Goal: Task Accomplishment & Management: Complete application form

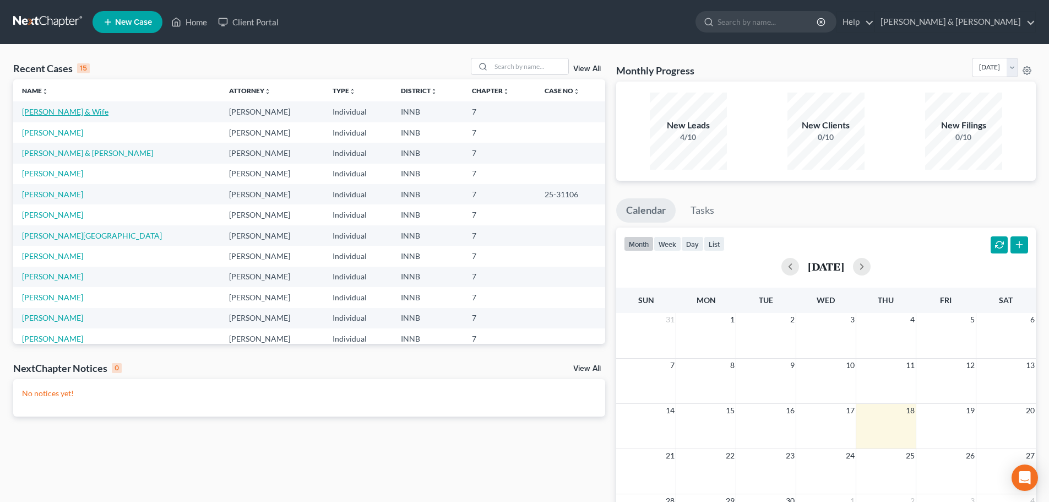
click at [68, 112] on link "[PERSON_NAME] & Wife" at bounding box center [65, 111] width 86 height 9
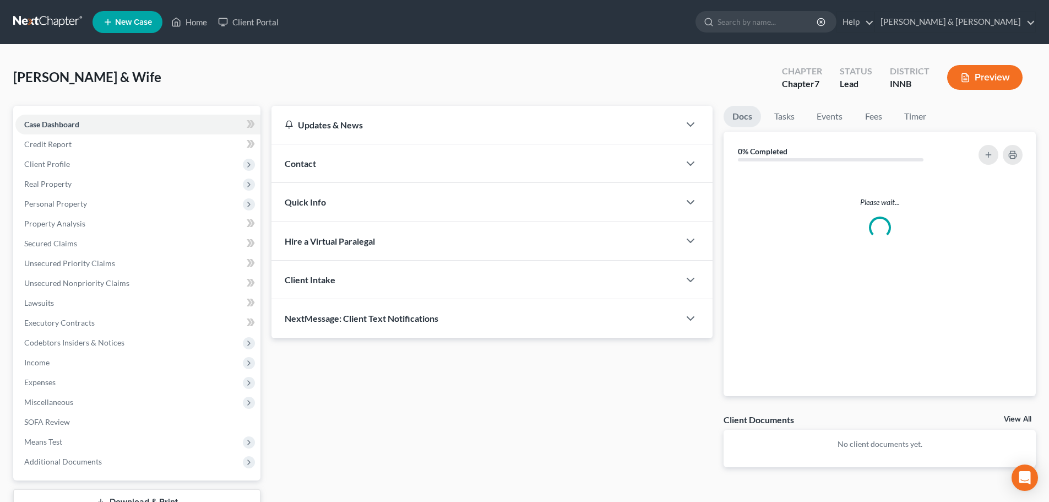
click at [68, 112] on div "Case Dashboard Payments Invoices Payments Payments Credit Report Client Profile…" at bounding box center [136, 293] width 247 height 374
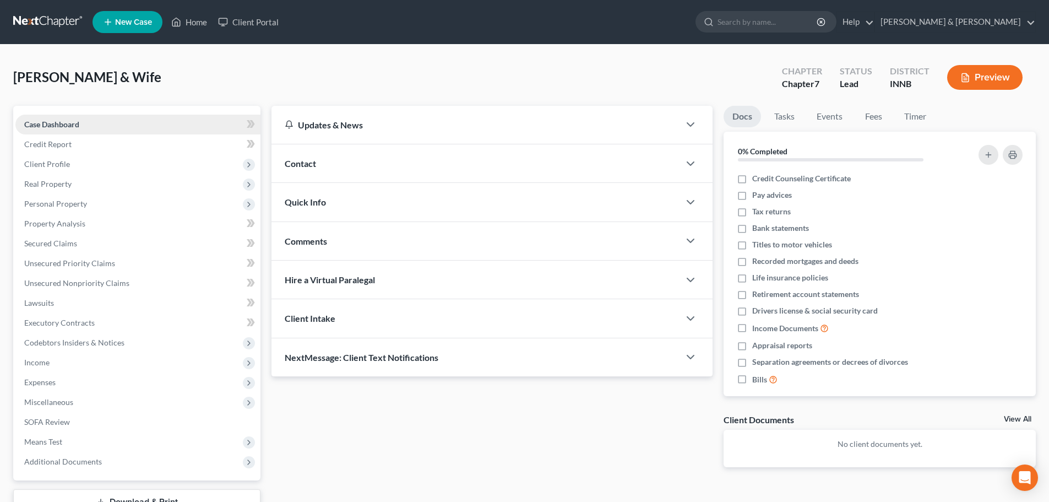
click at [140, 123] on link "Case Dashboard" at bounding box center [137, 125] width 245 height 20
click at [100, 165] on span "Client Profile" at bounding box center [137, 164] width 245 height 20
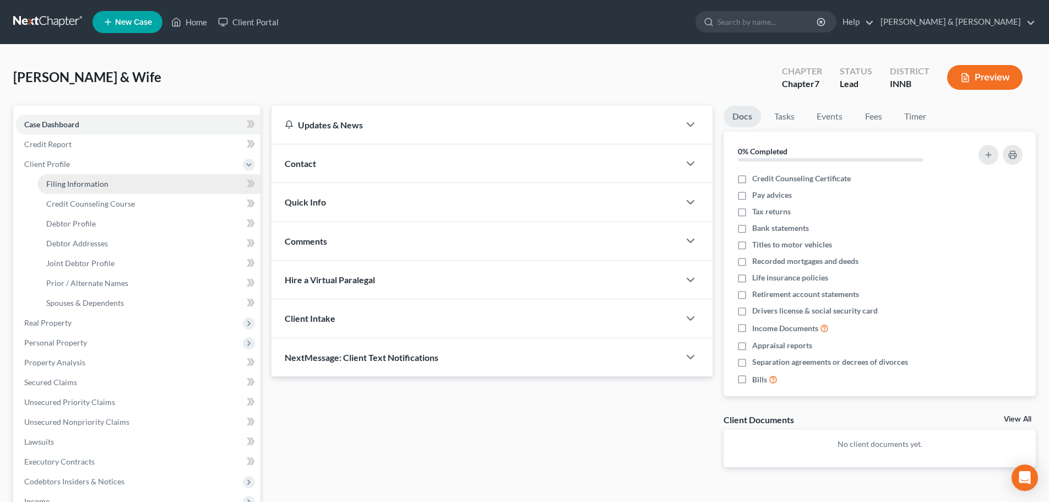
click at [101, 184] on span "Filing Information" at bounding box center [77, 183] width 62 height 9
select select "1"
select select "0"
select select "15"
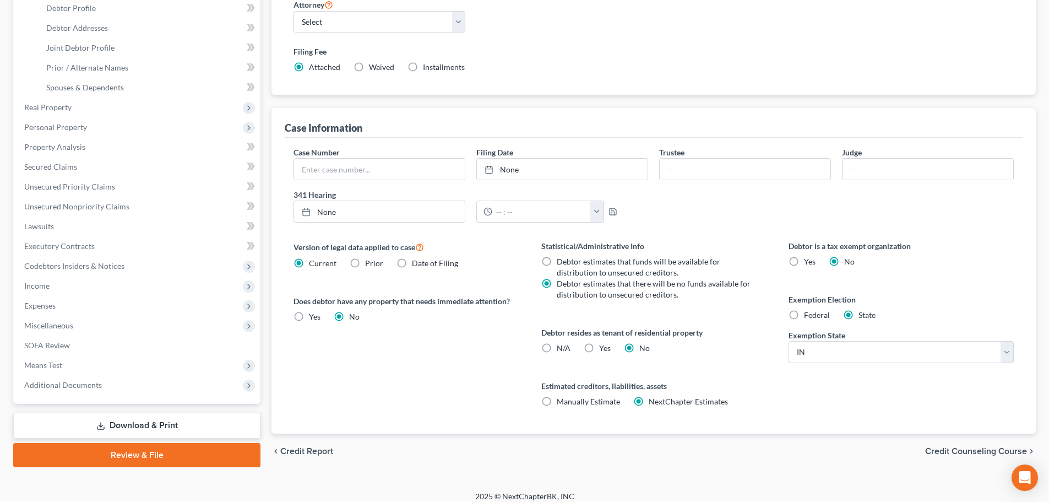
scroll to position [220, 0]
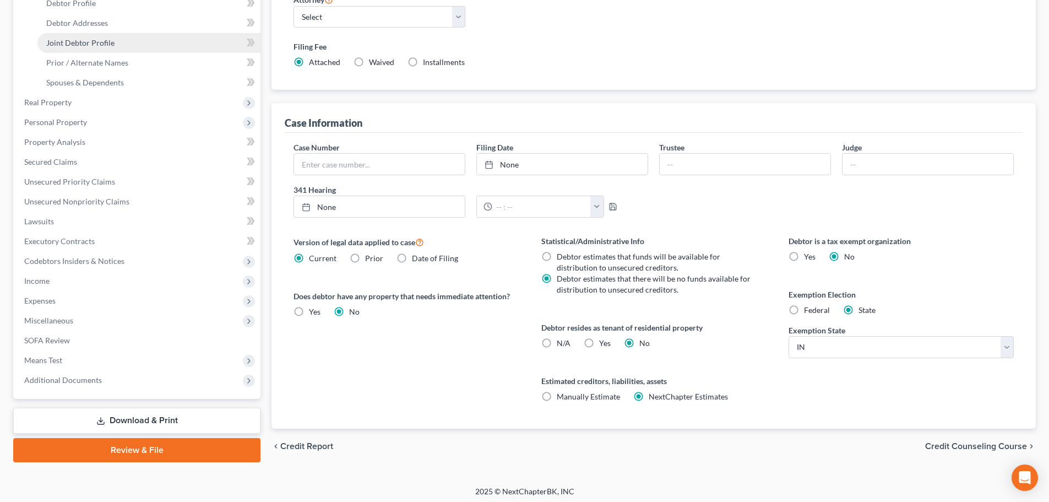
click at [178, 48] on link "Joint Debtor Profile" at bounding box center [148, 43] width 223 height 20
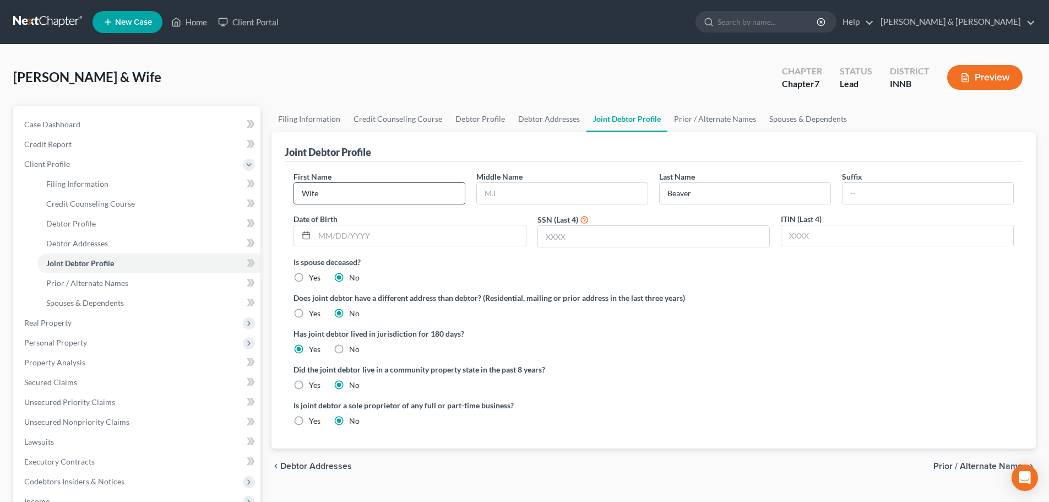
click at [339, 190] on input "Wife" at bounding box center [379, 193] width 171 height 21
type input "W"
type input "[PERSON_NAME]"
click at [452, 263] on label "Is spouse deceased?" at bounding box center [653, 262] width 720 height 12
click at [165, 300] on link "Spouses & Dependents" at bounding box center [148, 303] width 223 height 20
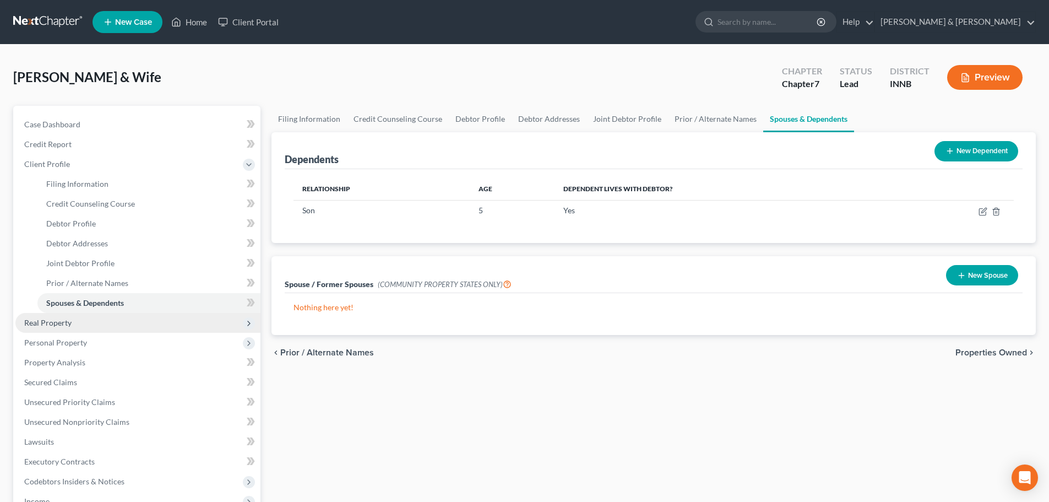
click at [154, 324] on span "Real Property" at bounding box center [137, 323] width 245 height 20
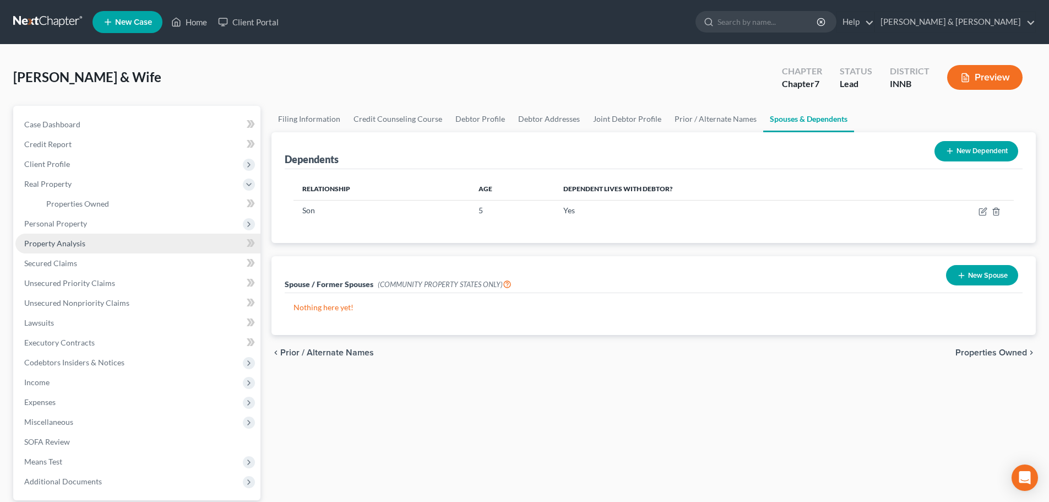
click at [124, 248] on link "Property Analysis" at bounding box center [137, 243] width 245 height 20
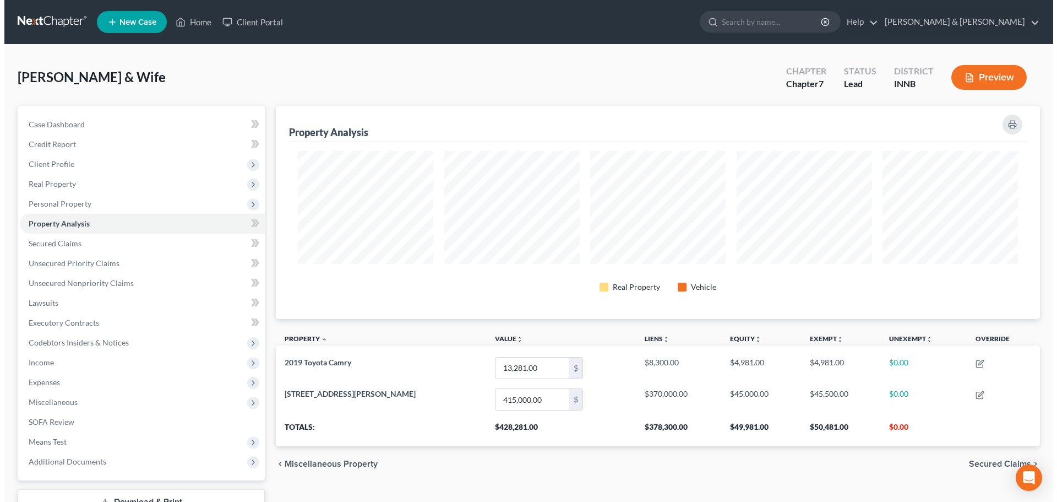
scroll to position [213, 764]
click at [977, 79] on button "Preview" at bounding box center [984, 77] width 75 height 25
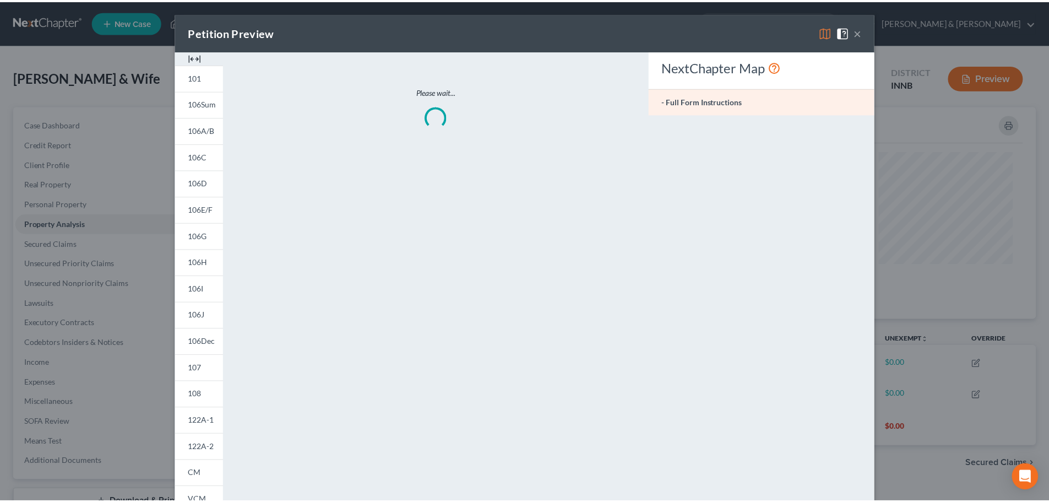
scroll to position [214, 770]
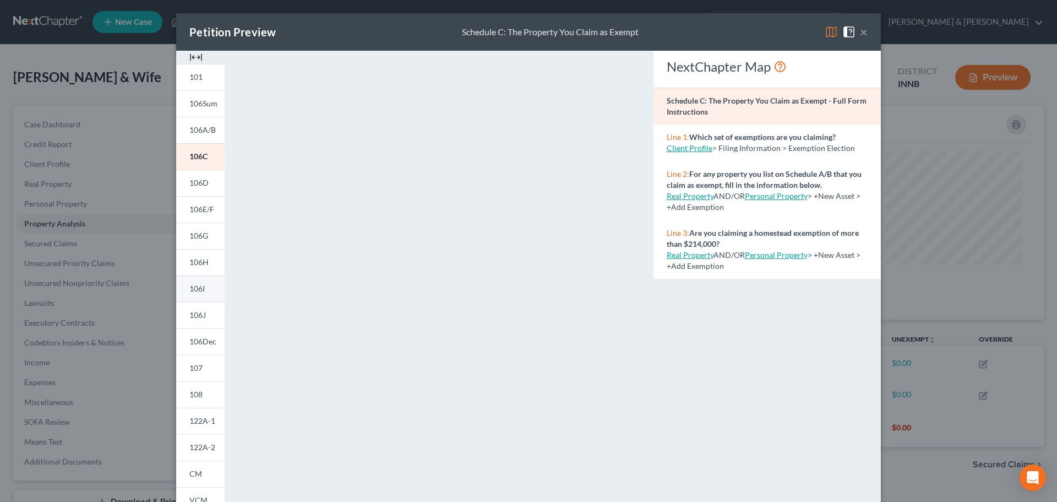
click at [197, 290] on span "106I" at bounding box center [196, 288] width 15 height 9
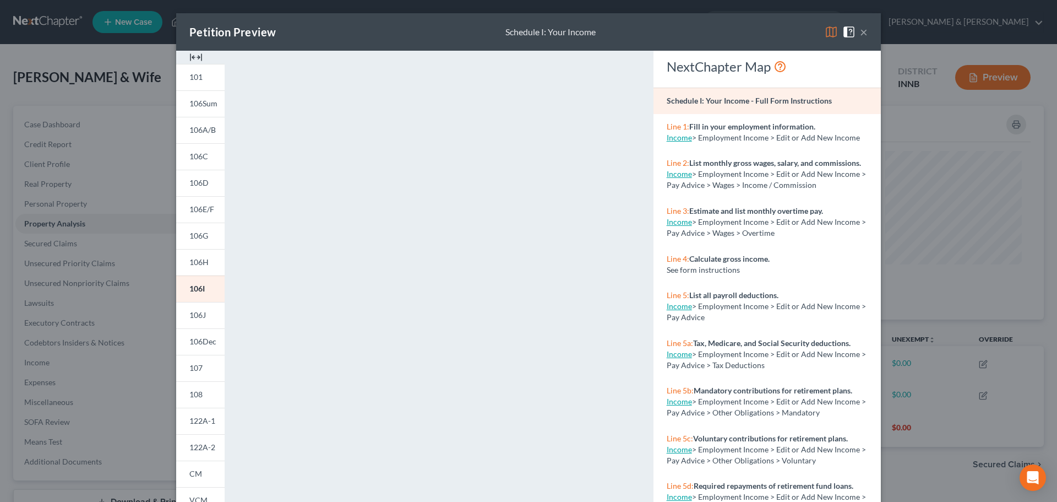
click at [862, 32] on button "×" at bounding box center [864, 31] width 8 height 13
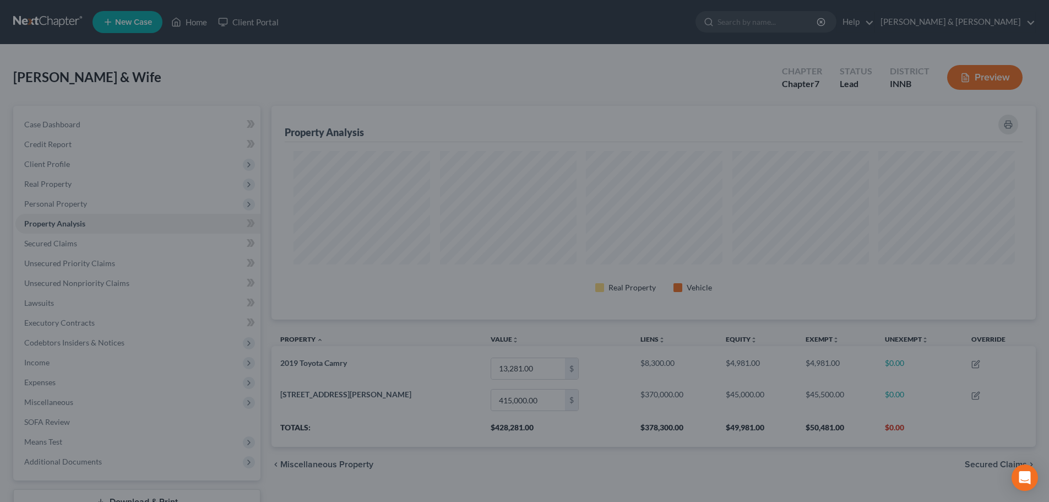
scroll to position [0, 0]
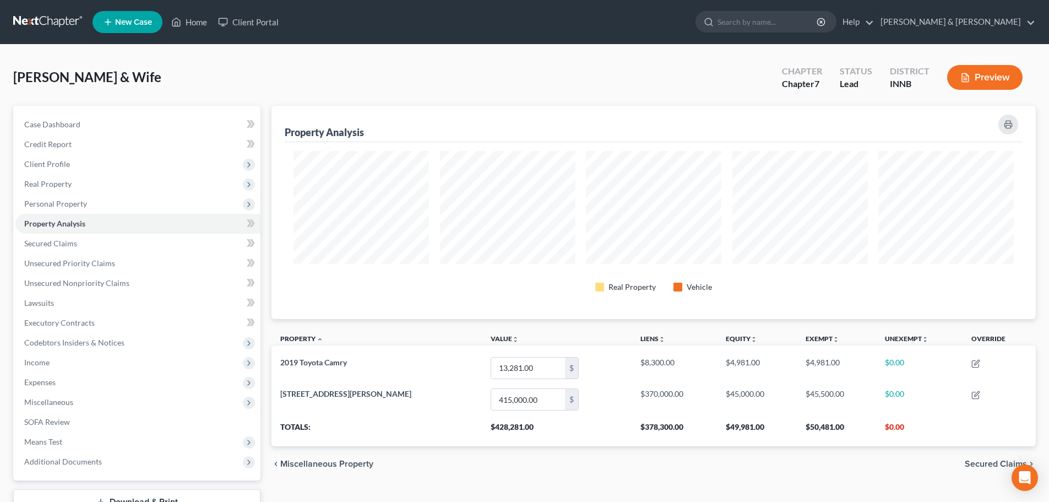
click at [989, 74] on button "Preview" at bounding box center [984, 77] width 75 height 25
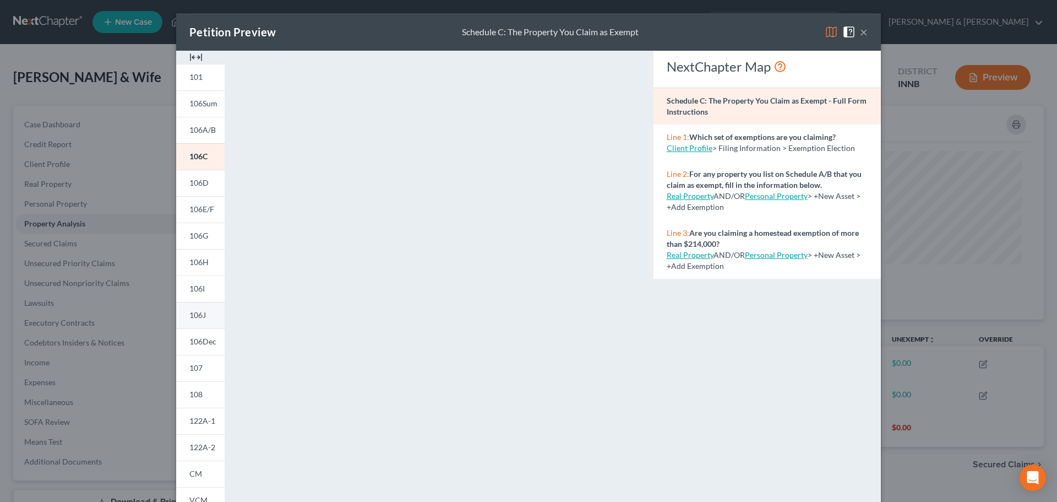
click at [198, 318] on span "106J" at bounding box center [197, 314] width 17 height 9
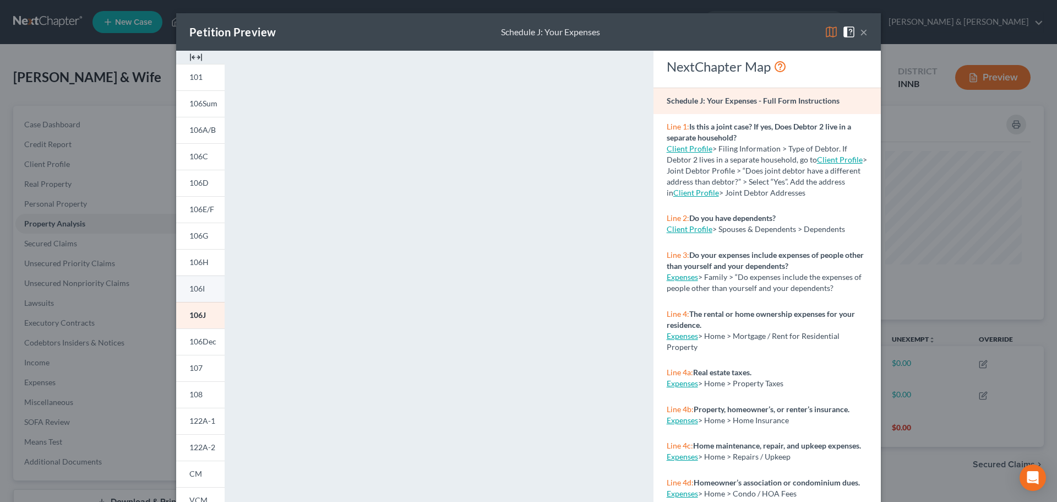
click at [201, 290] on span "106I" at bounding box center [196, 288] width 15 height 9
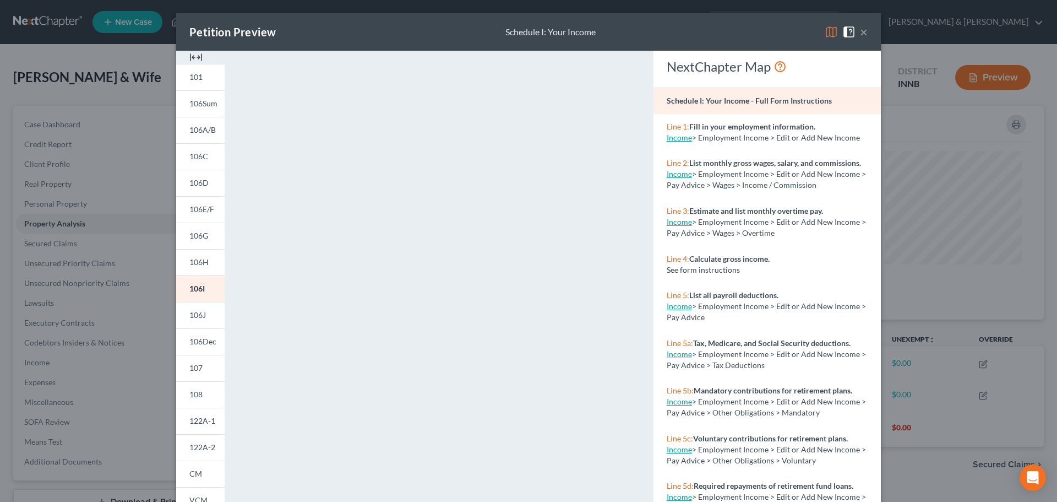
click at [862, 30] on button "×" at bounding box center [864, 31] width 8 height 13
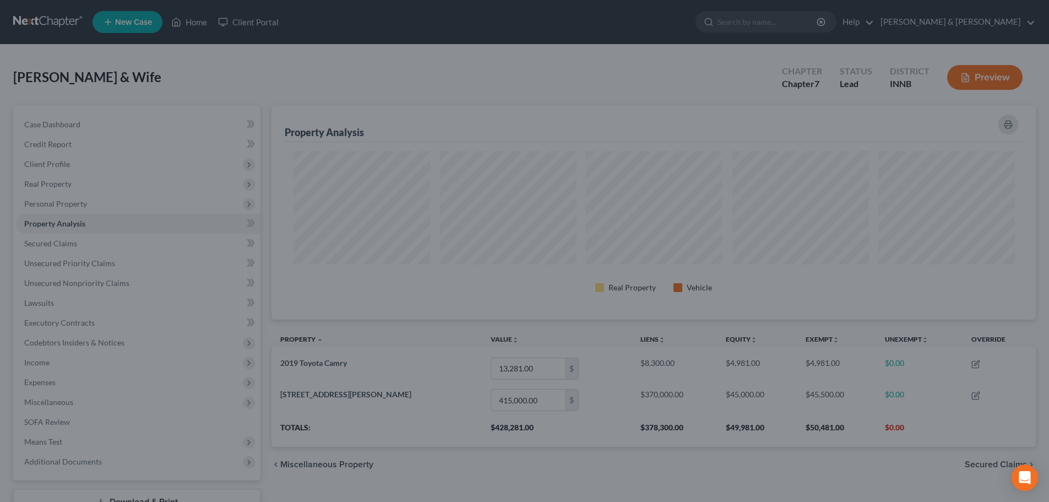
scroll to position [550309, 549758]
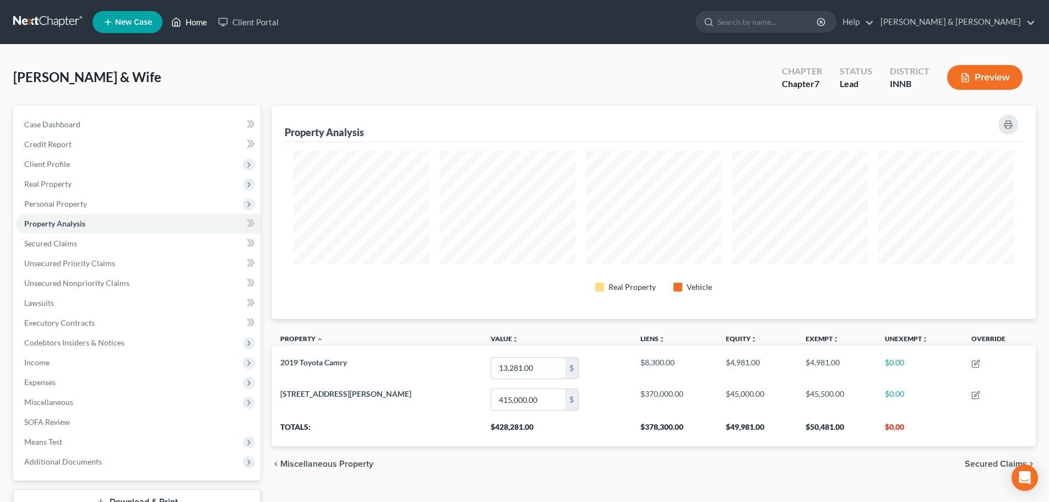
click at [196, 19] on link "Home" at bounding box center [189, 22] width 47 height 20
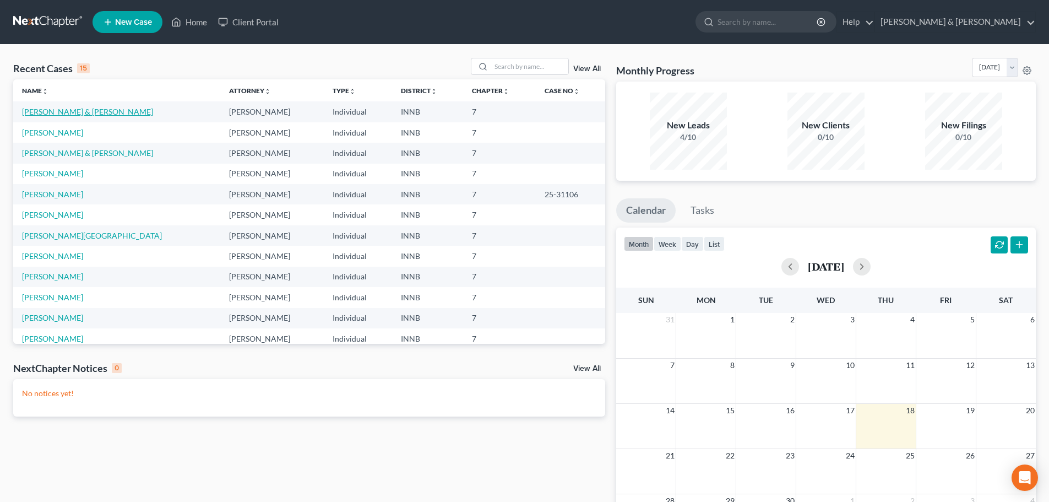
click at [60, 113] on link "[PERSON_NAME] & [PERSON_NAME]" at bounding box center [87, 111] width 131 height 9
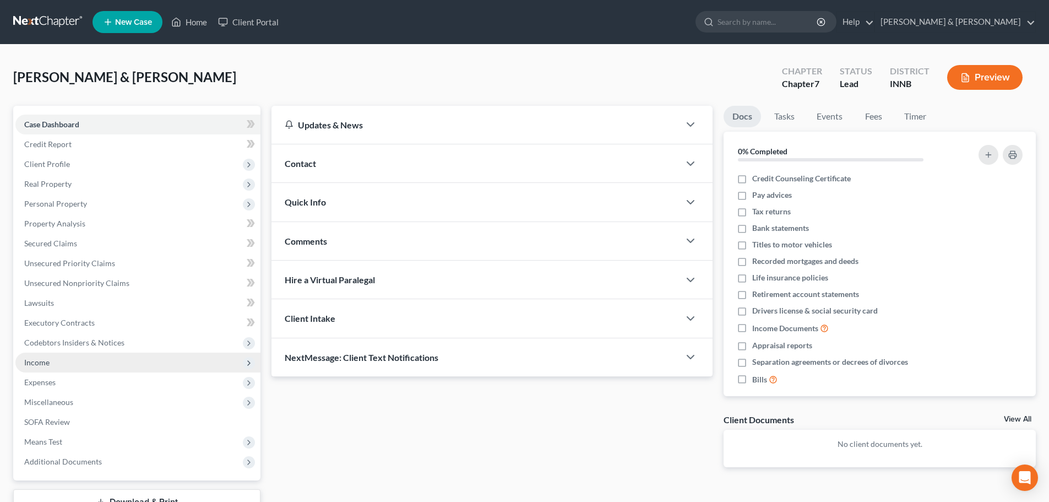
click at [68, 359] on span "Income" at bounding box center [137, 362] width 245 height 20
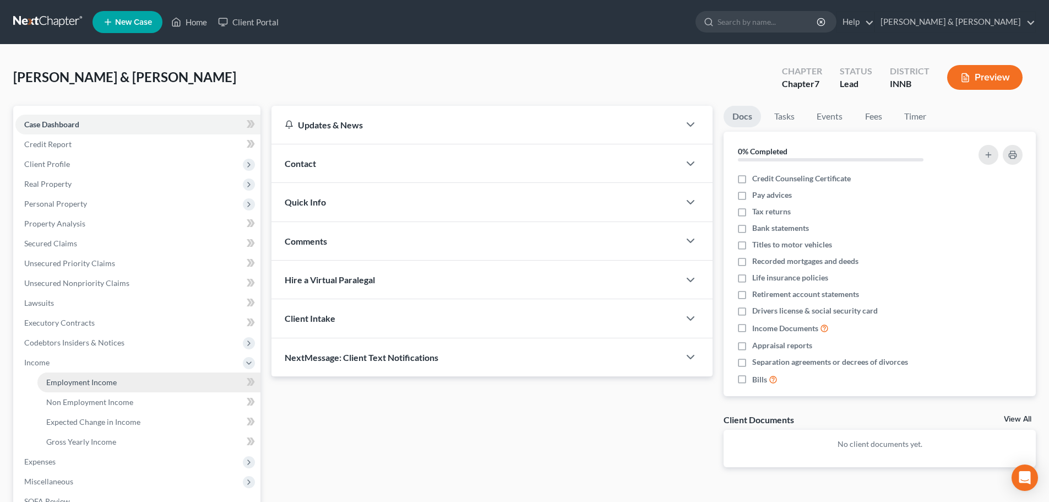
click at [80, 381] on span "Employment Income" at bounding box center [81, 381] width 70 height 9
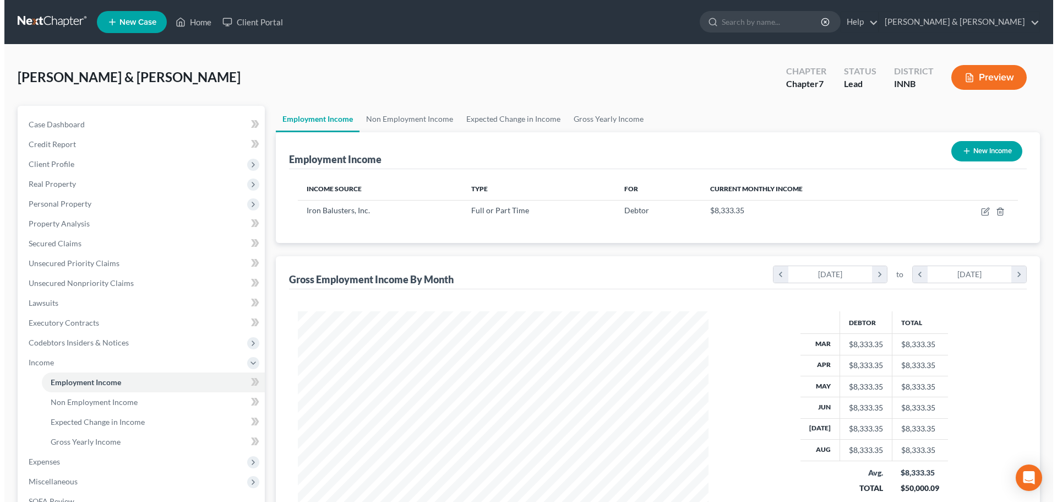
scroll to position [205, 433]
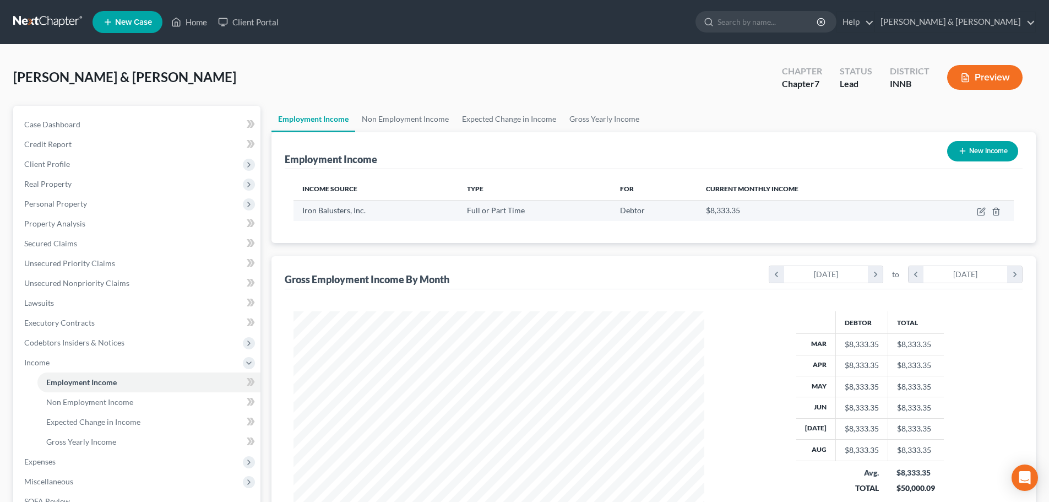
click at [976, 210] on td at bounding box center [966, 210] width 93 height 21
click at [981, 213] on icon "button" at bounding box center [981, 211] width 9 height 9
select select "0"
select select "15"
select select "2"
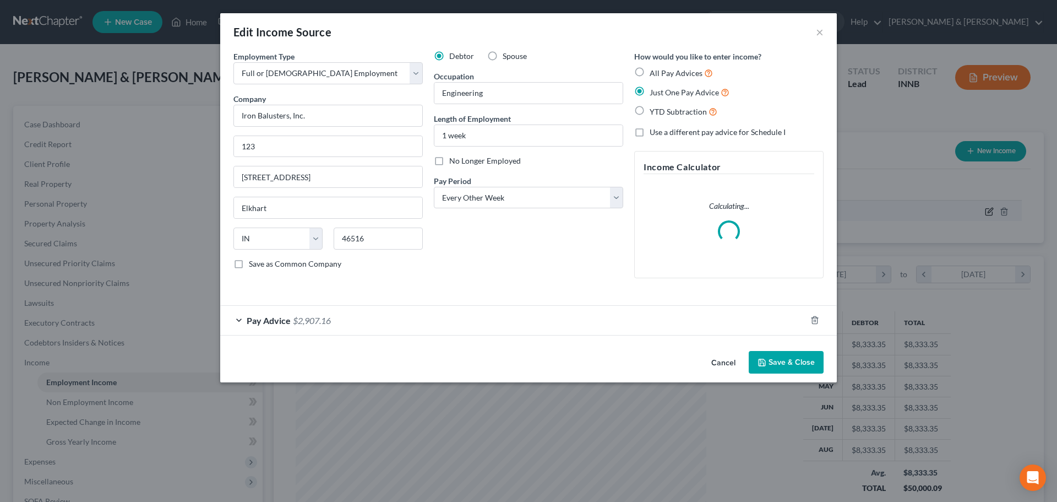
scroll to position [207, 437]
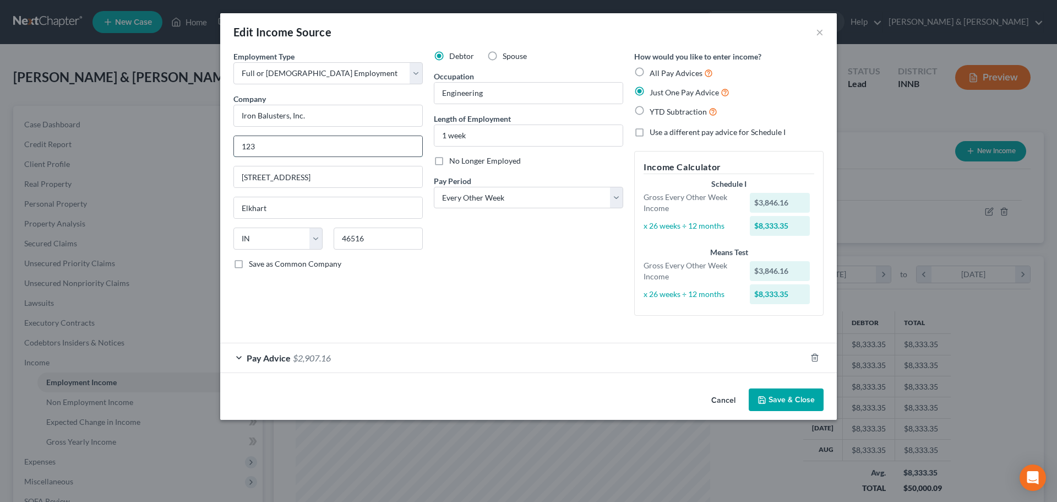
click at [314, 139] on input "123" at bounding box center [328, 146] width 188 height 21
drag, startPoint x: 289, startPoint y: 146, endPoint x: 220, endPoint y: 146, distance: 68.8
click at [221, 146] on div "Employment Type * Select Full or Part Time Employment Self Employment Company *…" at bounding box center [528, 217] width 617 height 333
drag, startPoint x: 242, startPoint y: 177, endPoint x: 311, endPoint y: 176, distance: 68.8
click at [311, 176] on input "229 S. Second St." at bounding box center [328, 176] width 188 height 21
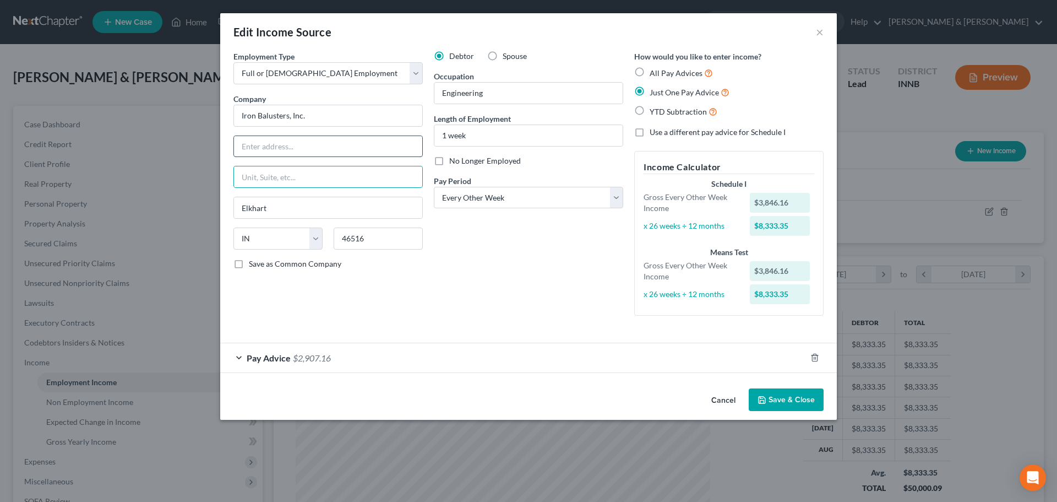
click at [266, 143] on input "text" at bounding box center [328, 146] width 188 height 21
paste input "229 S. Second St."
drag, startPoint x: 310, startPoint y: 152, endPoint x: 238, endPoint y: 134, distance: 74.4
click at [241, 134] on div "Employment Type * Select Full or Part Time Employment Self Employment Company *…" at bounding box center [328, 188] width 200 height 274
type input "1722 Eisenhower Dr."
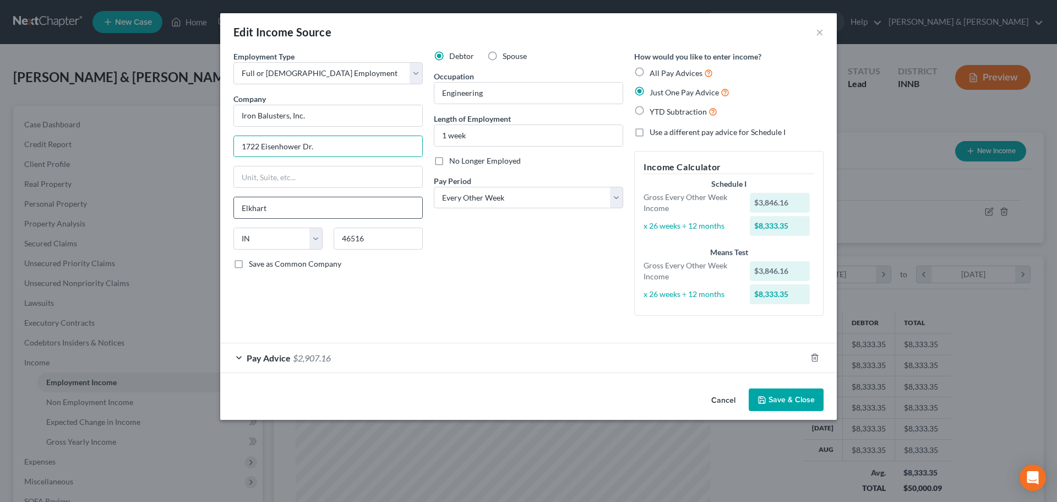
click at [328, 211] on input "Elkhart" at bounding box center [328, 207] width 188 height 21
type input "E"
type input "Goshen"
type input "46526"
click at [503, 260] on div "Debtor Spouse Occupation Engineering Length of Employment 1 week No Longer Empl…" at bounding box center [528, 188] width 200 height 274
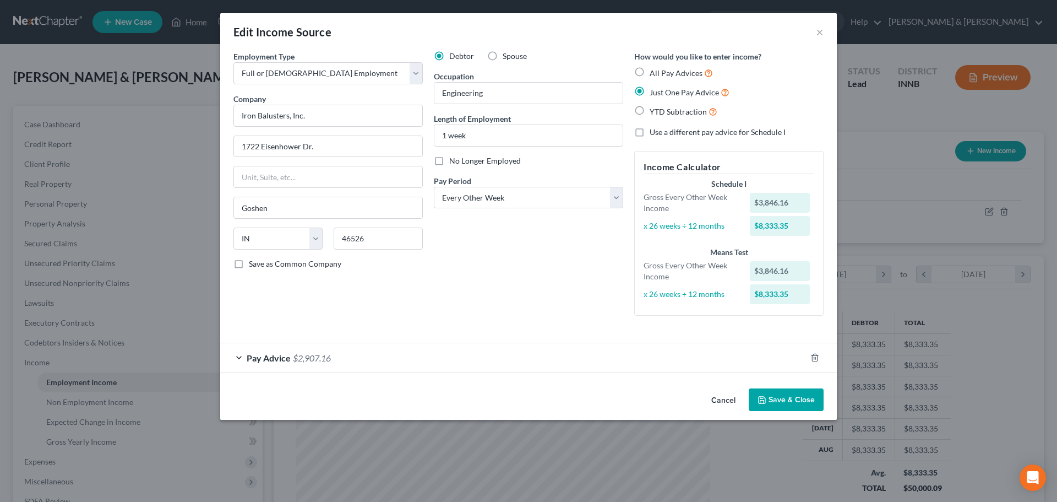
click at [503, 361] on div "Pay Advice $2,907.16" at bounding box center [513, 357] width 586 height 29
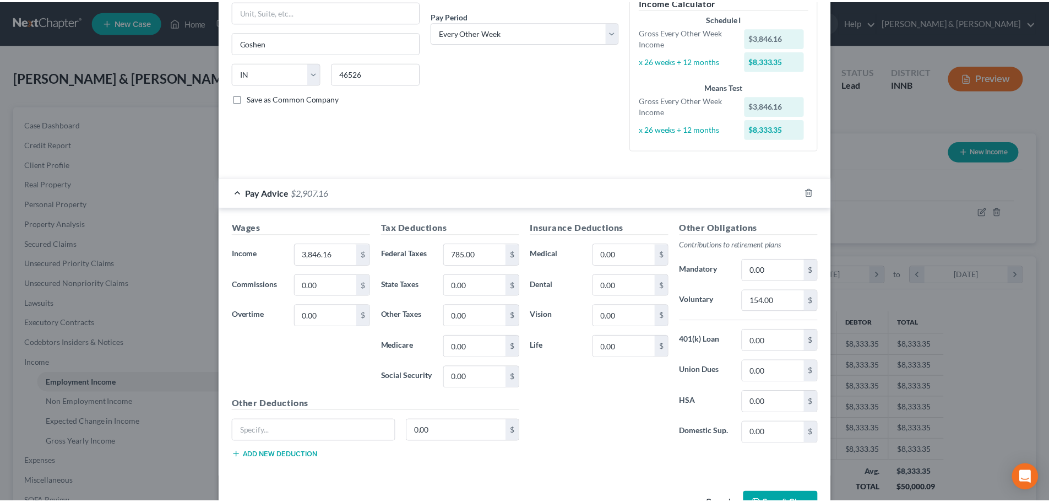
scroll to position [200, 0]
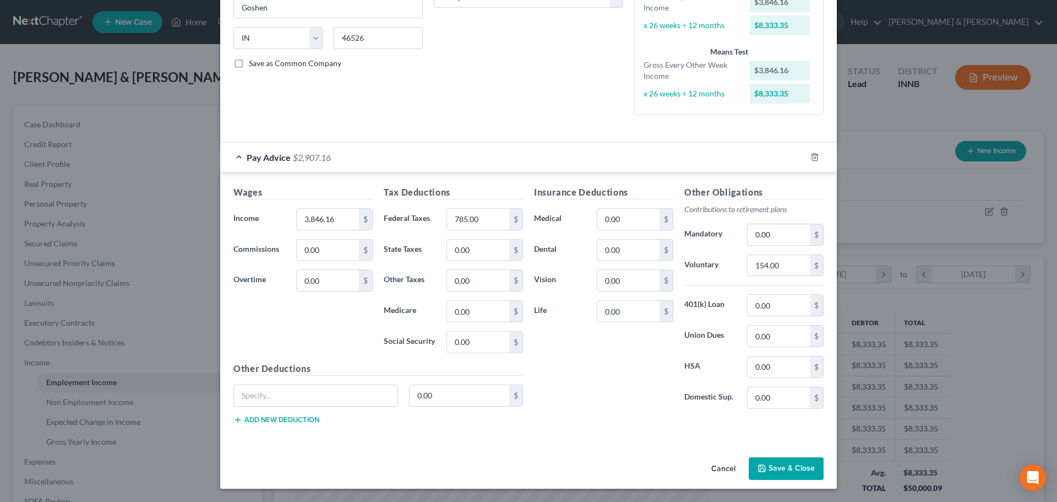
click at [782, 471] on button "Save & Close" at bounding box center [786, 468] width 75 height 23
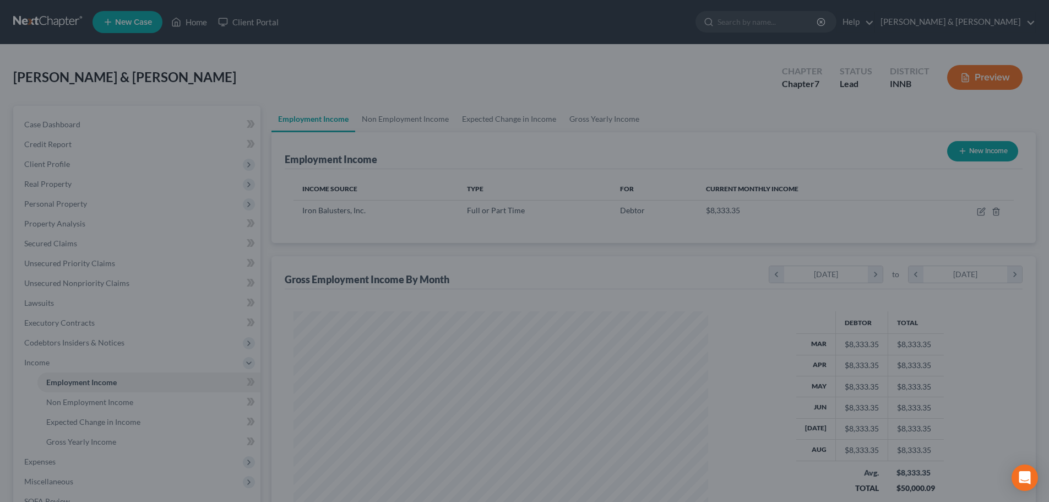
scroll to position [550317, 550090]
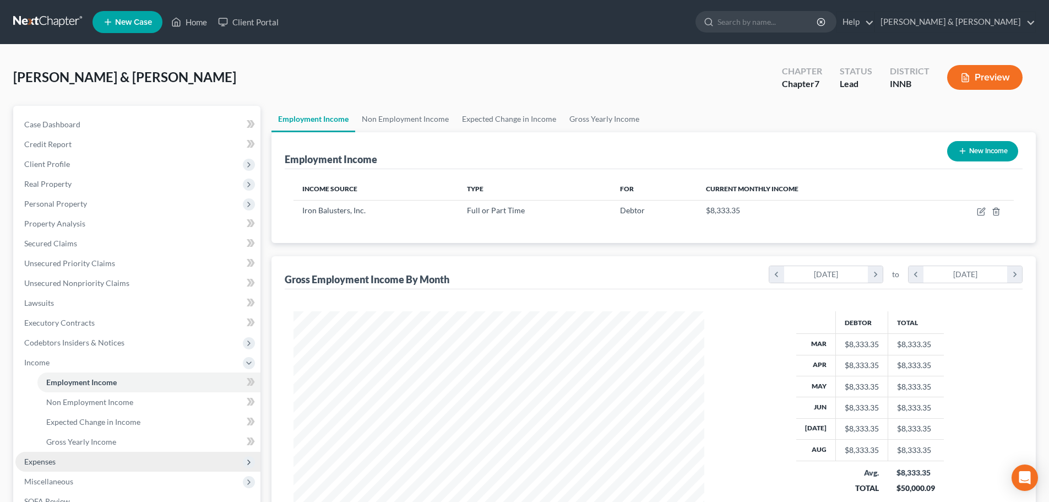
click at [57, 464] on span "Expenses" at bounding box center [137, 461] width 245 height 20
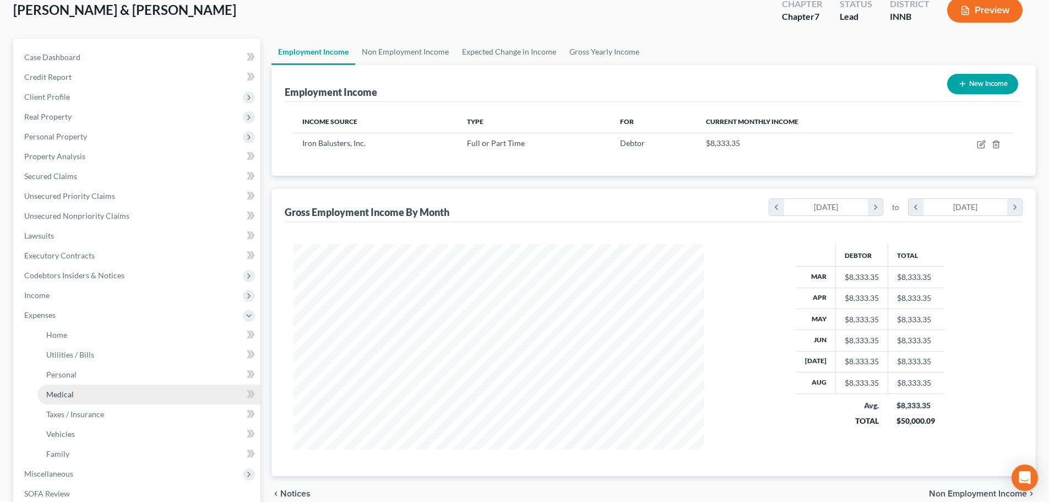
scroll to position [165, 0]
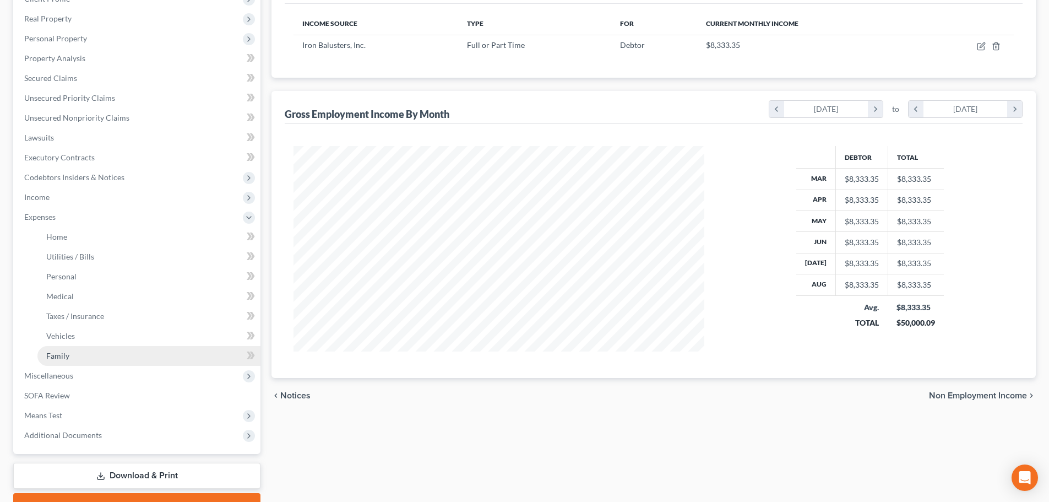
click at [131, 350] on link "Family" at bounding box center [148, 356] width 223 height 20
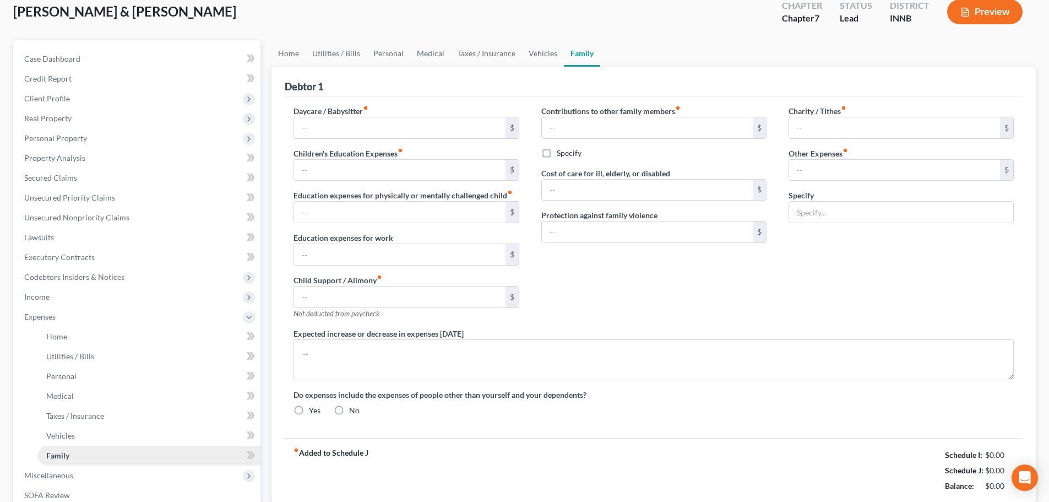
type input "0.00"
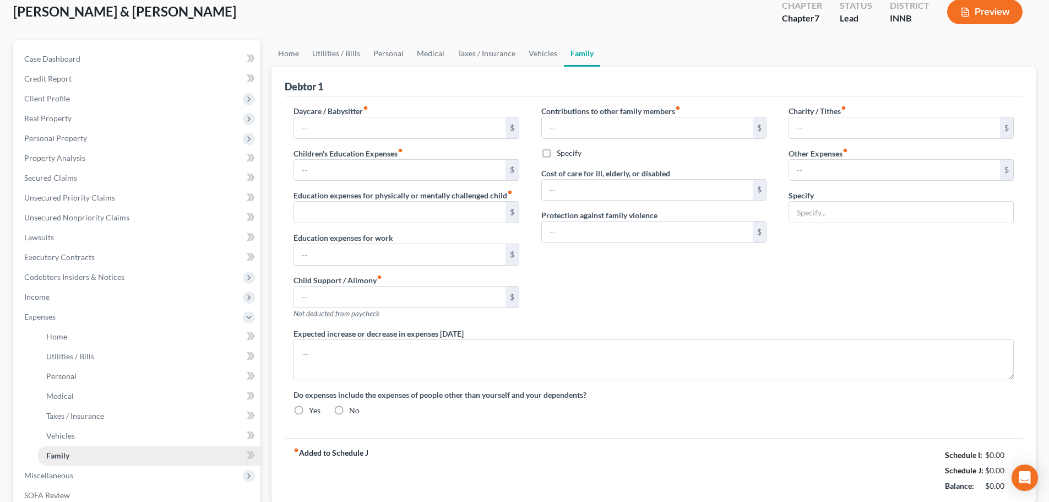
type input "0.00"
type input "221.00"
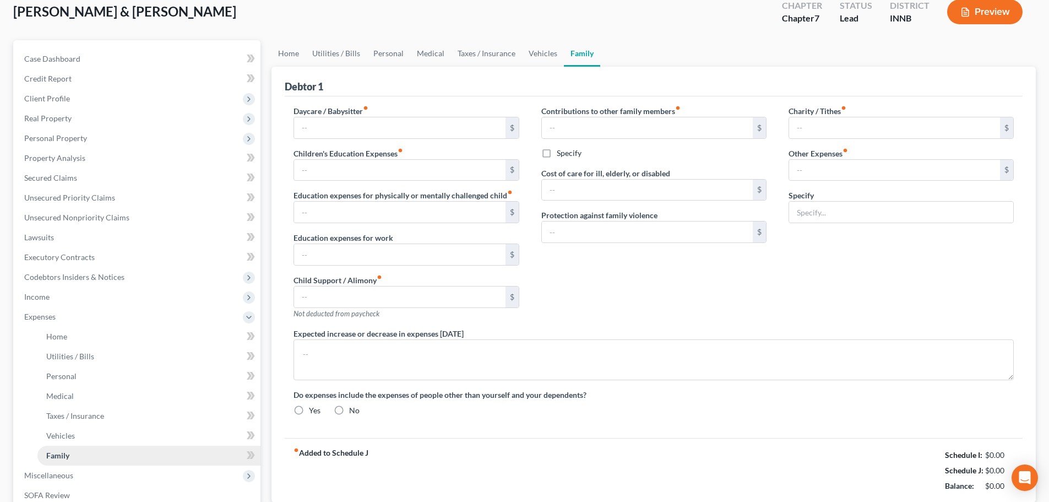
type input "Student loan"
type textarea "Deb tor's wife suffers from MS and because he just started a new job, they pay …"
radio input "true"
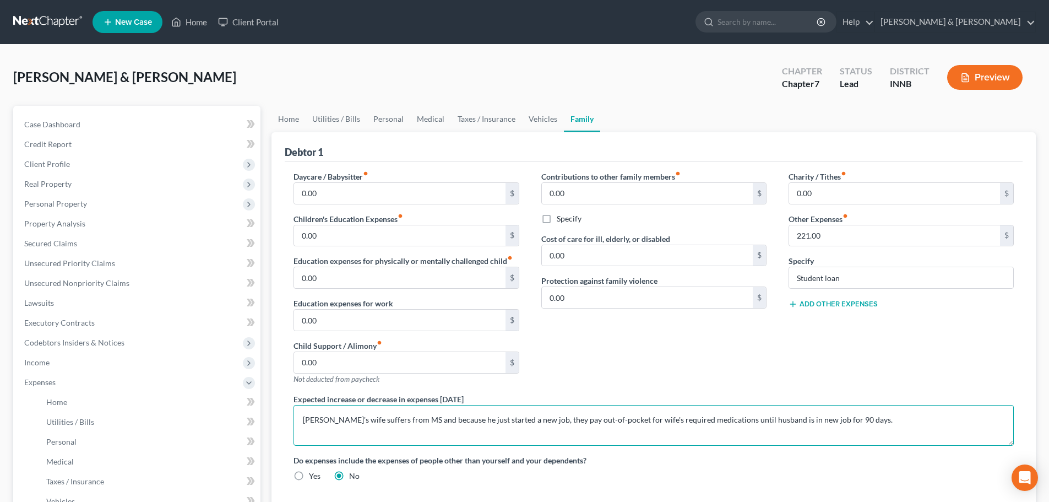
click at [317, 419] on textarea "Deb tor's wife suffers from MS and because he just started a new job, they pay …" at bounding box center [653, 425] width 720 height 41
type textarea "Debtor's wife suffers from MS and because he just started a new job, they pay o…"
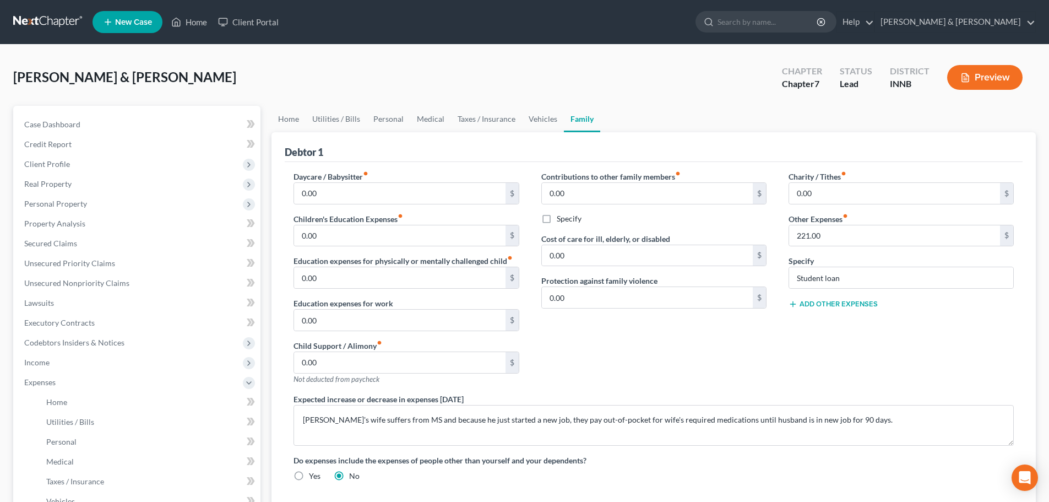
click at [978, 74] on button "Preview" at bounding box center [984, 77] width 75 height 25
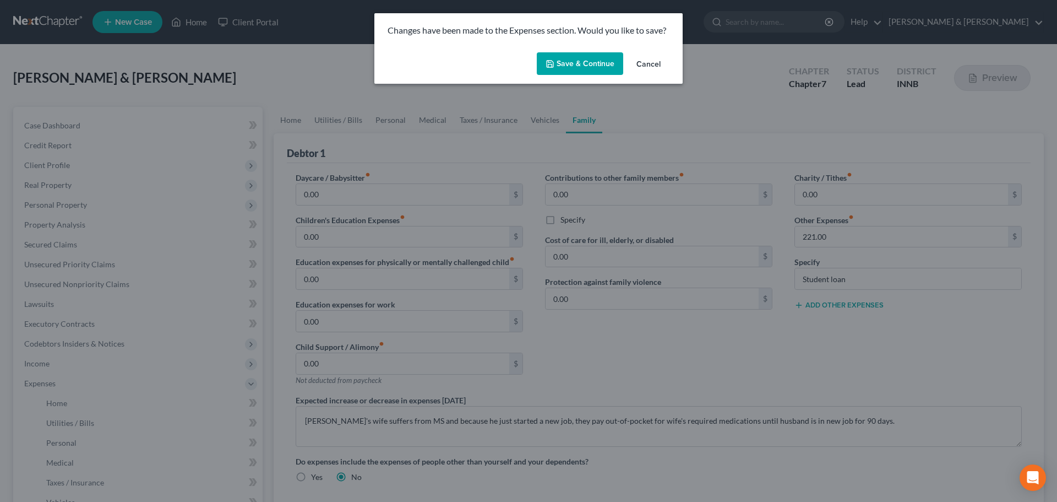
click at [588, 59] on button "Save & Continue" at bounding box center [580, 63] width 86 height 23
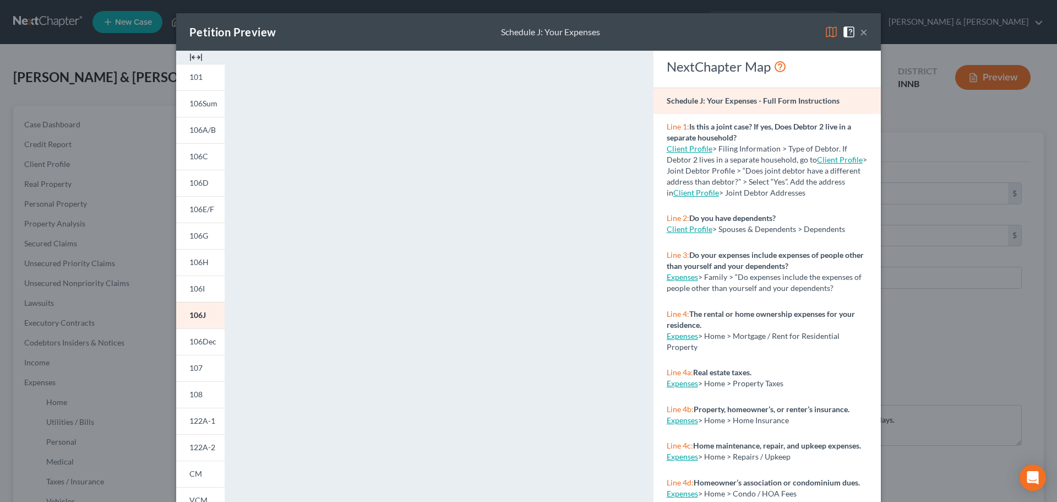
click at [860, 34] on button "×" at bounding box center [864, 31] width 8 height 13
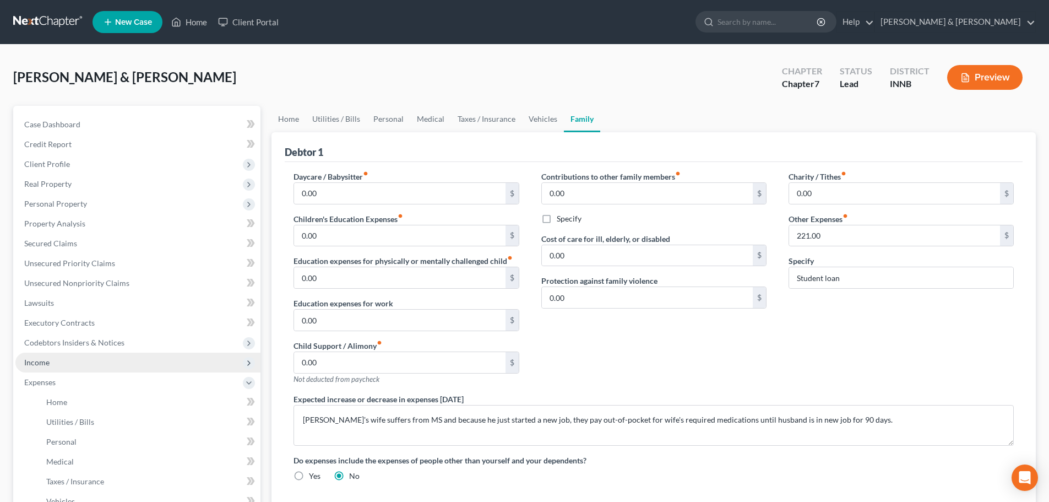
click at [153, 363] on span "Income" at bounding box center [137, 362] width 245 height 20
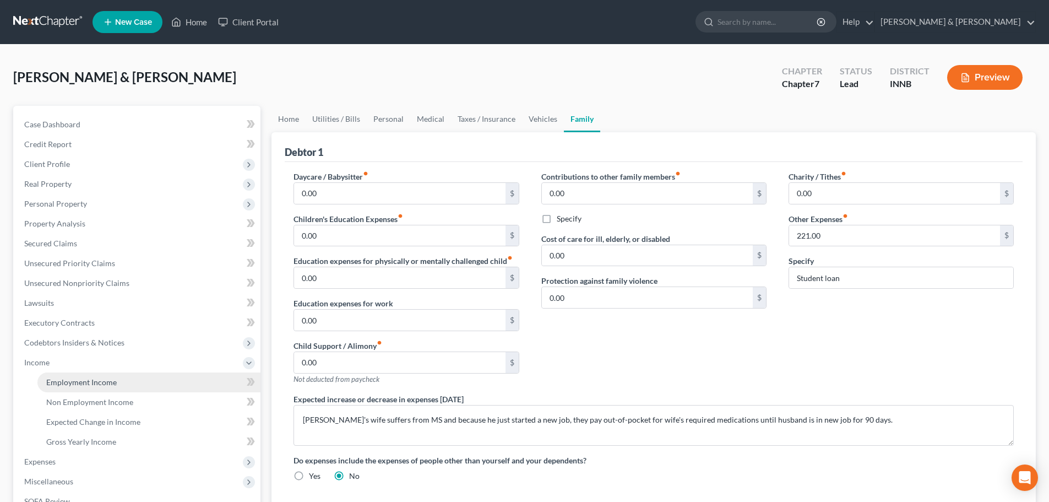
click at [148, 379] on link "Employment Income" at bounding box center [148, 382] width 223 height 20
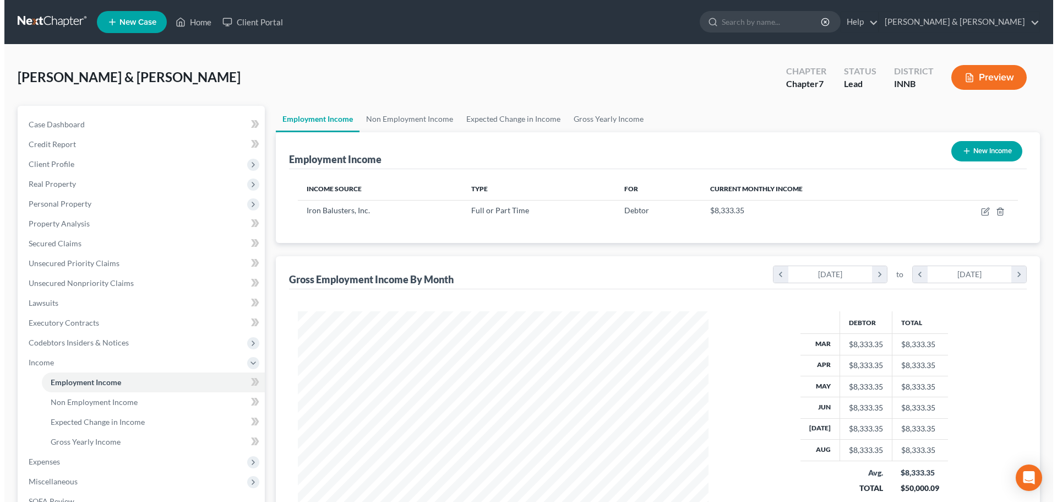
scroll to position [205, 433]
click at [995, 77] on button "Preview" at bounding box center [984, 77] width 75 height 25
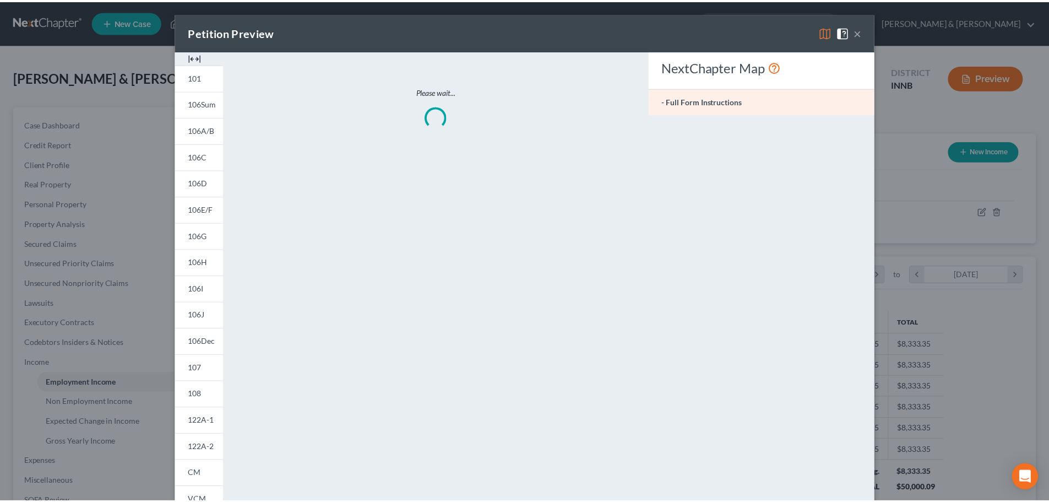
scroll to position [207, 437]
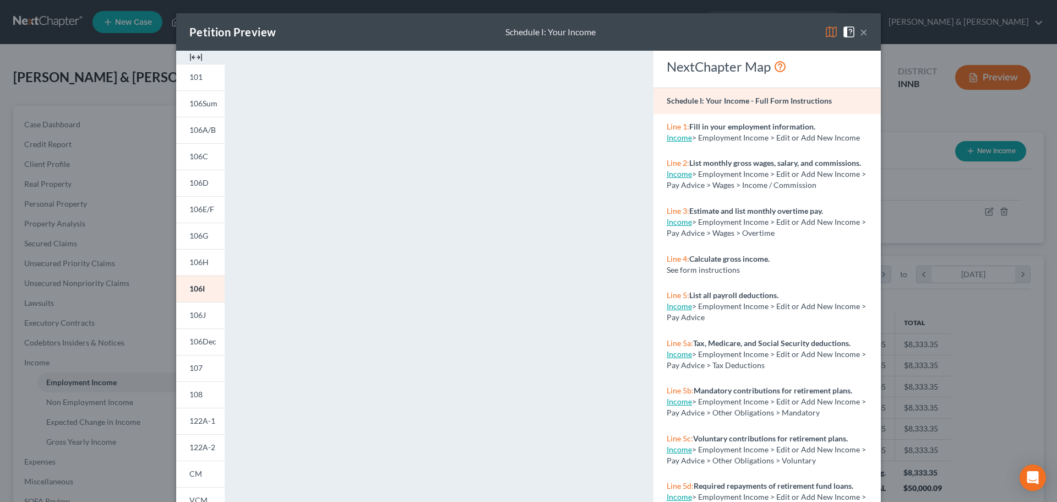
click at [861, 31] on button "×" at bounding box center [864, 31] width 8 height 13
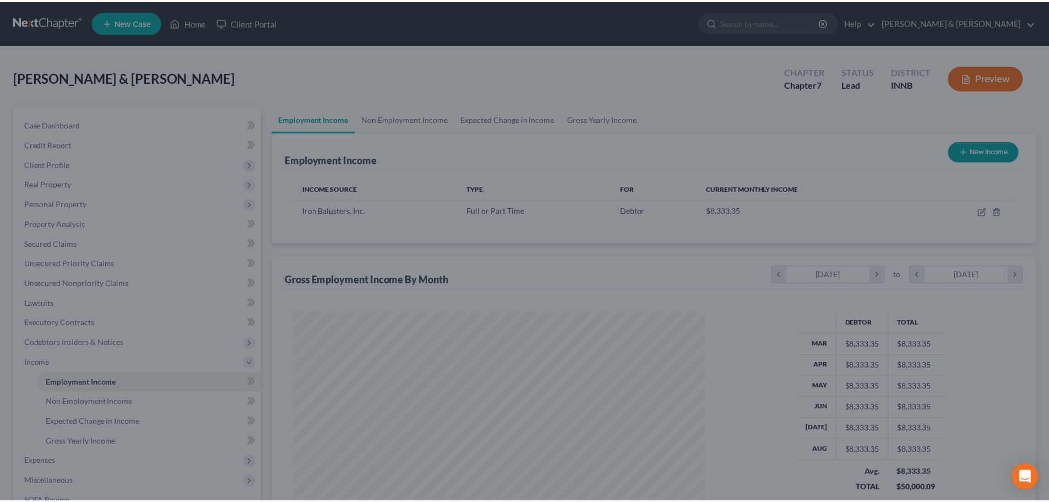
scroll to position [550317, 550090]
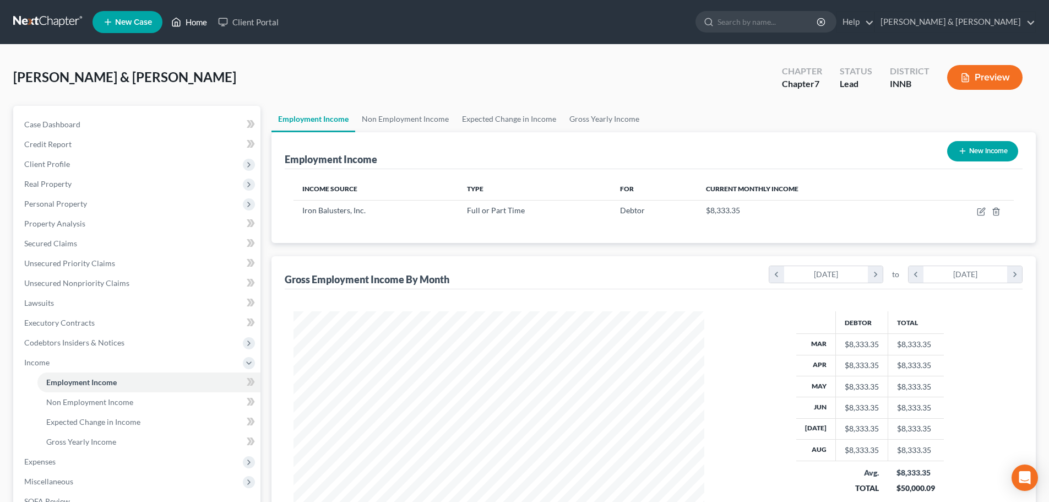
click at [201, 19] on link "Home" at bounding box center [189, 22] width 47 height 20
